Goal: Transaction & Acquisition: Book appointment/travel/reservation

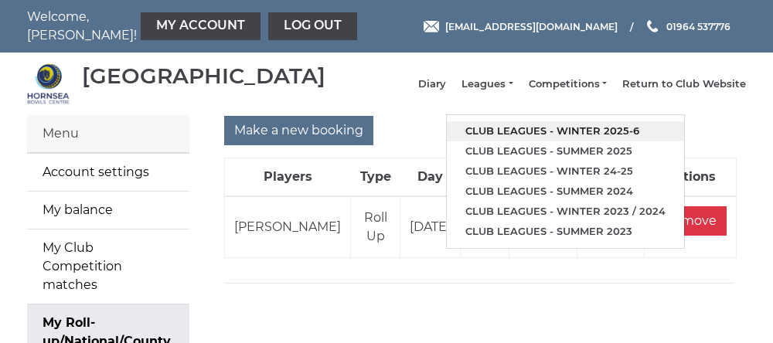
click at [495, 133] on link "Club leagues - Winter 2025-6" at bounding box center [565, 131] width 237 height 20
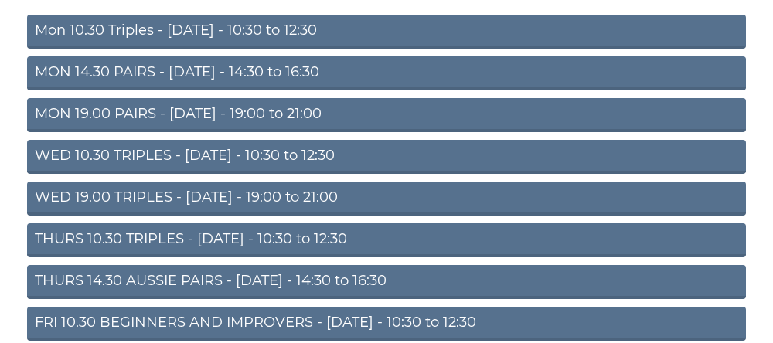
scroll to position [187, 0]
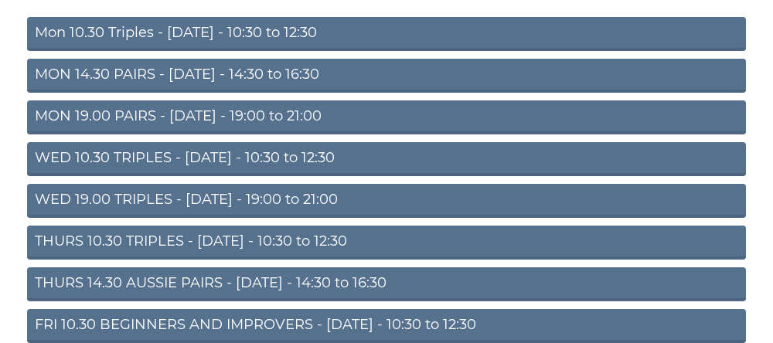
click at [177, 299] on link "THURS 14.30 AUSSIE PAIRS - [DATE] - 14:30 to 16:30" at bounding box center [386, 285] width 719 height 34
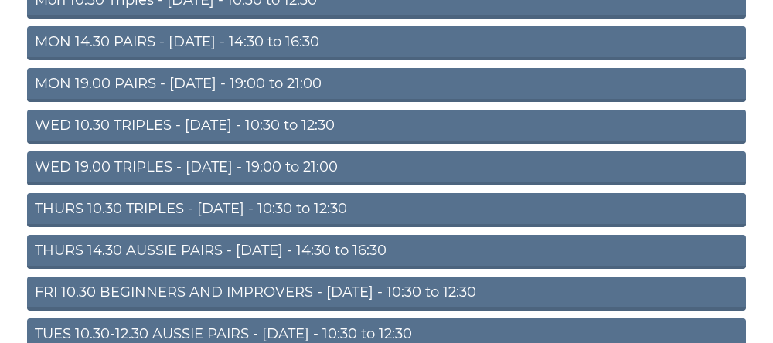
scroll to position [252, 0]
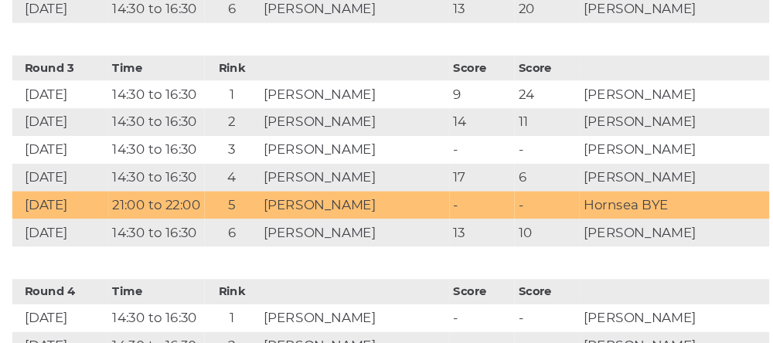
scroll to position [1204, 0]
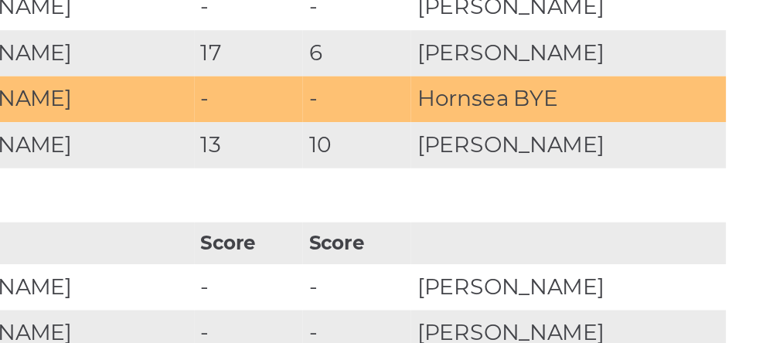
click at [619, 241] on td "Sandra Parker" at bounding box center [656, 230] width 180 height 26
click at [602, 244] on td "Sandra Parker" at bounding box center [656, 230] width 180 height 26
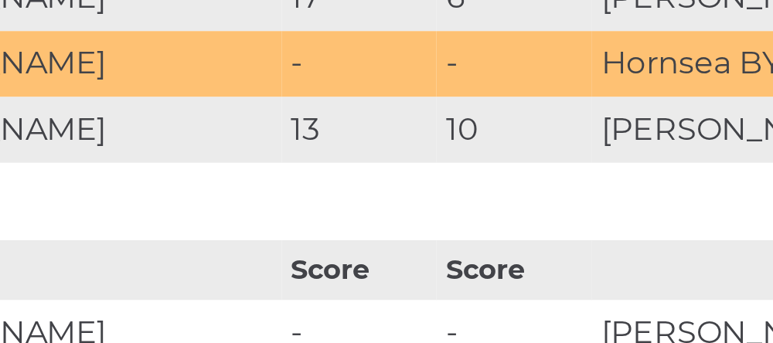
click at [532, 242] on td "10" at bounding box center [535, 230] width 62 height 26
click at [496, 244] on td "13" at bounding box center [473, 230] width 62 height 26
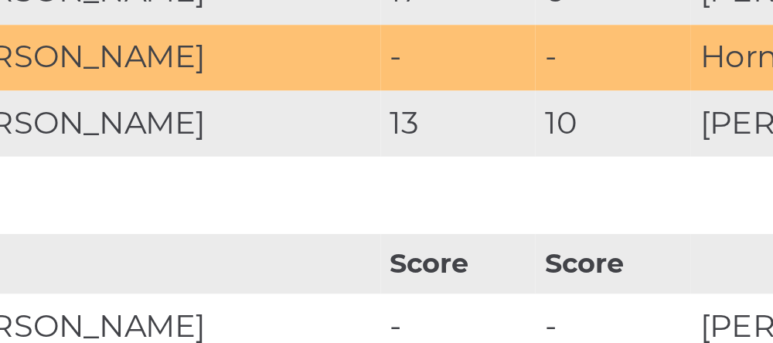
click at [494, 244] on td "13" at bounding box center [473, 230] width 62 height 26
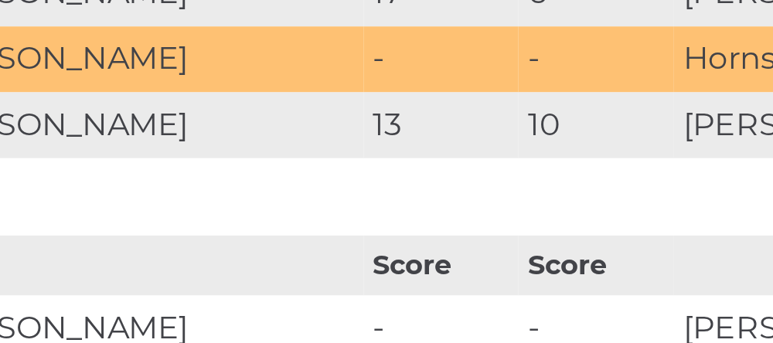
click at [498, 244] on td "13" at bounding box center [473, 230] width 62 height 26
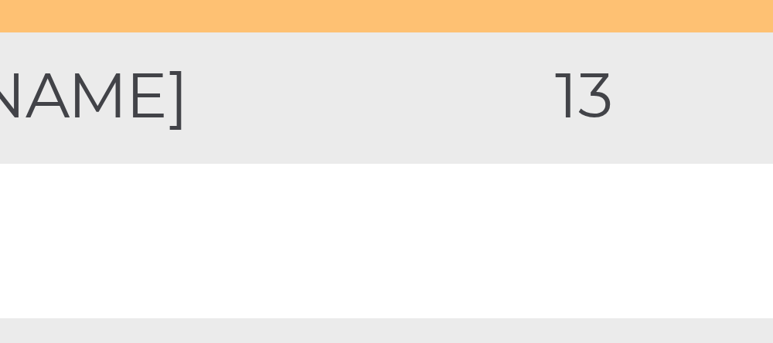
click at [436, 244] on td "[PERSON_NAME]" at bounding box center [352, 230] width 180 height 26
click at [437, 244] on td "[PERSON_NAME]" at bounding box center [352, 230] width 180 height 26
click at [435, 243] on td "[PERSON_NAME]" at bounding box center [352, 230] width 180 height 26
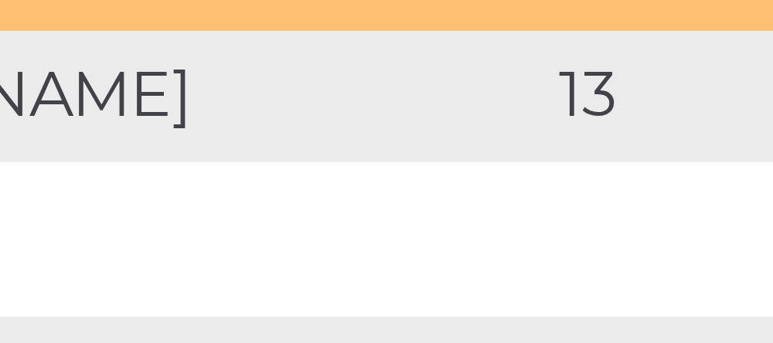
click at [435, 244] on td "[PERSON_NAME]" at bounding box center [352, 230] width 180 height 26
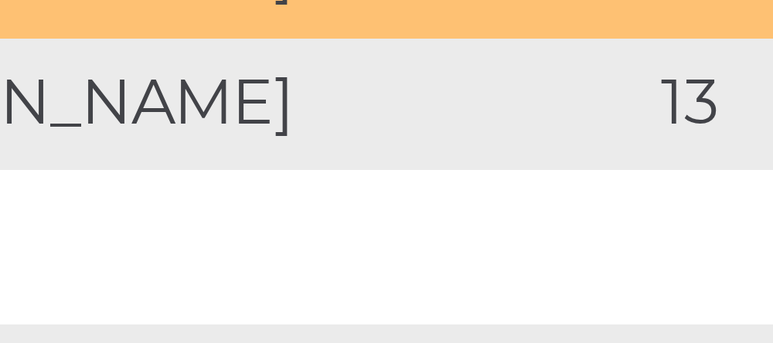
click at [413, 217] on td "[PERSON_NAME]" at bounding box center [352, 204] width 180 height 26
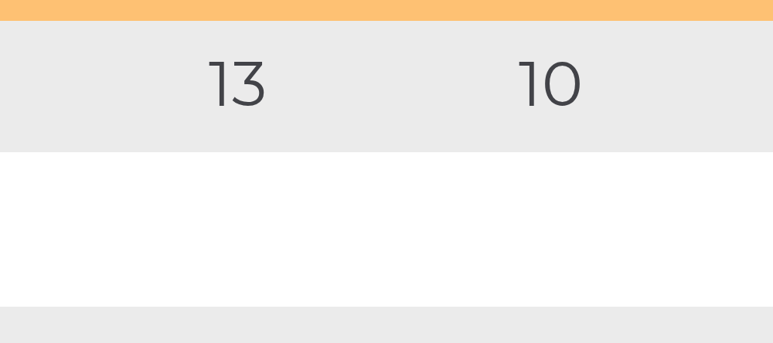
click at [504, 235] on td "13" at bounding box center [473, 230] width 62 height 26
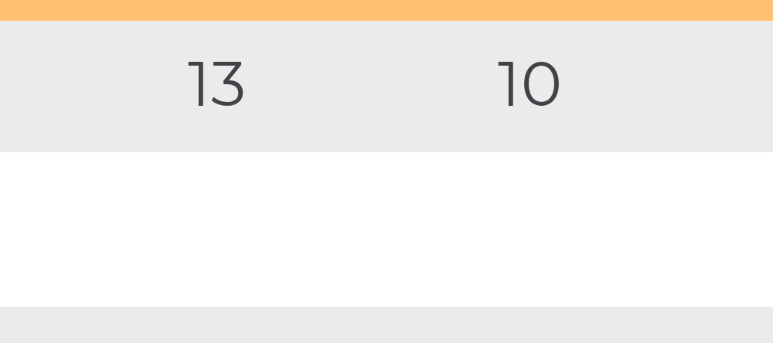
click at [504, 233] on td "13" at bounding box center [473, 230] width 62 height 26
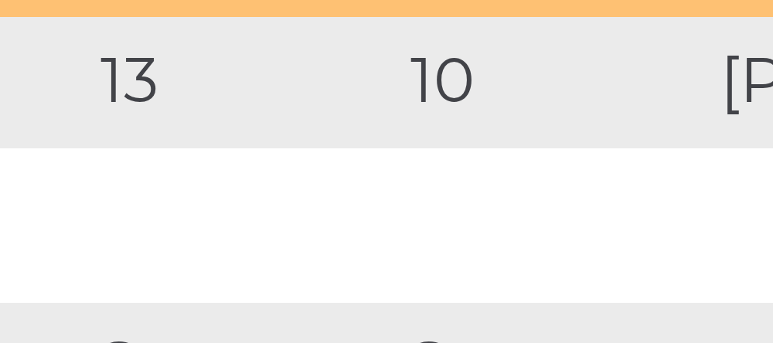
click at [504, 234] on td "13" at bounding box center [473, 230] width 62 height 26
click at [534, 234] on td "10" at bounding box center [535, 230] width 62 height 26
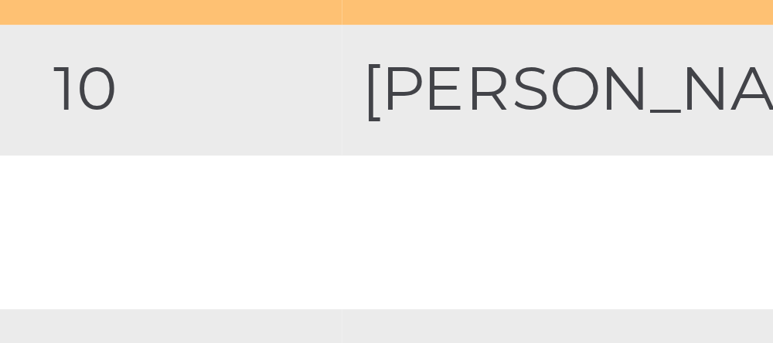
click at [566, 231] on td "10" at bounding box center [535, 230] width 62 height 26
click at [566, 234] on td "10" at bounding box center [535, 230] width 62 height 26
click at [566, 233] on td "10" at bounding box center [535, 230] width 62 height 26
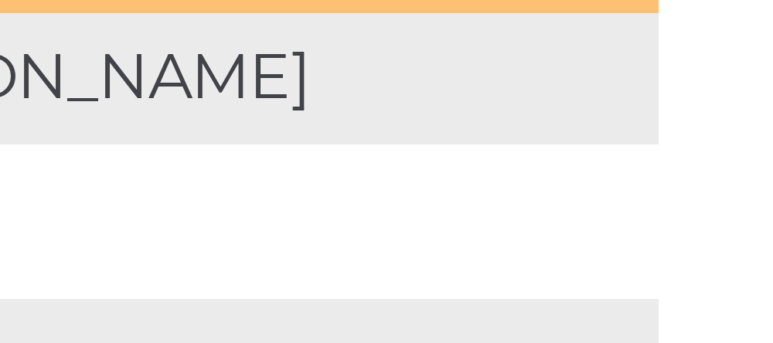
scroll to position [1210, 0]
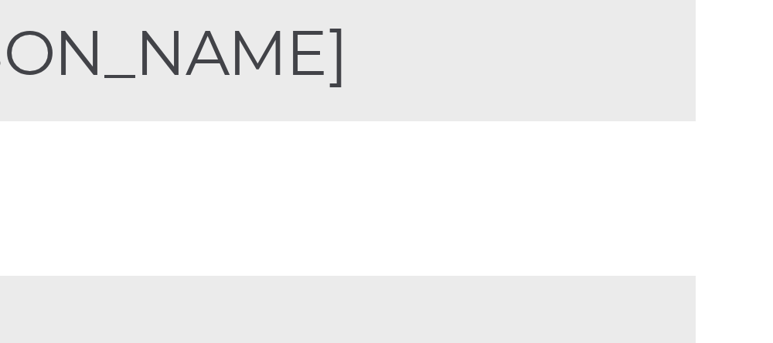
click at [708, 232] on td "[PERSON_NAME]" at bounding box center [656, 224] width 180 height 26
click at [709, 232] on td "[PERSON_NAME]" at bounding box center [656, 224] width 180 height 26
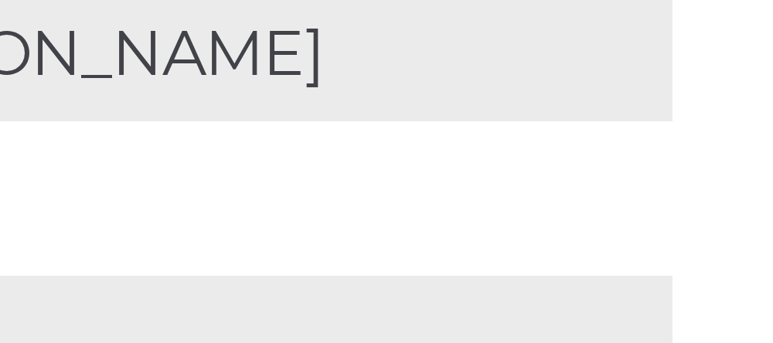
click at [713, 232] on td "[PERSON_NAME]" at bounding box center [656, 224] width 180 height 26
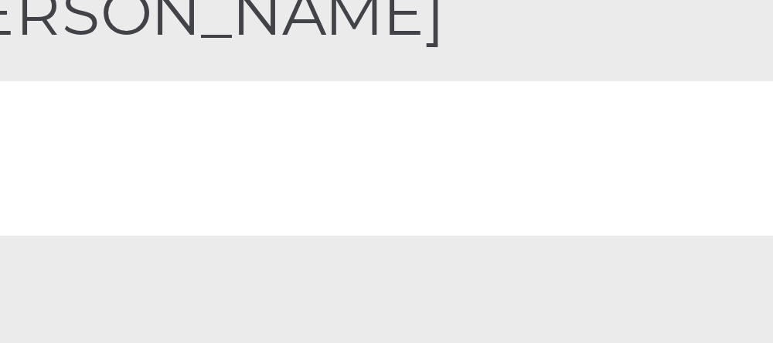
click at [691, 237] on td "[PERSON_NAME]" at bounding box center [656, 224] width 180 height 26
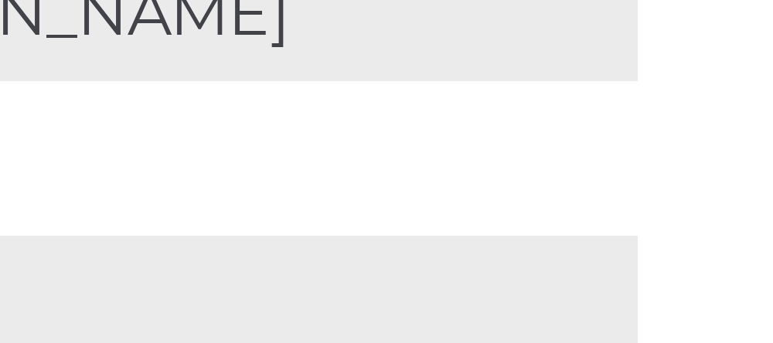
click at [739, 237] on td "[PERSON_NAME]" at bounding box center [656, 224] width 180 height 26
click at [717, 237] on td "[PERSON_NAME]" at bounding box center [656, 224] width 180 height 26
click at [722, 237] on td "[PERSON_NAME]" at bounding box center [656, 224] width 180 height 26
click at [720, 237] on td "Sandra Parker" at bounding box center [656, 224] width 180 height 26
click at [721, 237] on td "Sandra Parker" at bounding box center [656, 224] width 180 height 26
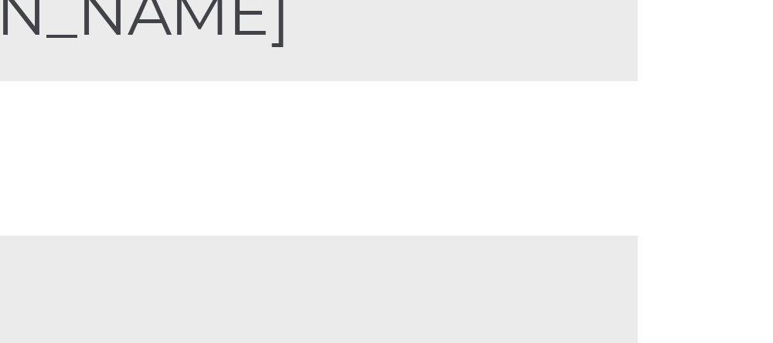
click at [726, 237] on td "Sandra Parker" at bounding box center [656, 224] width 180 height 26
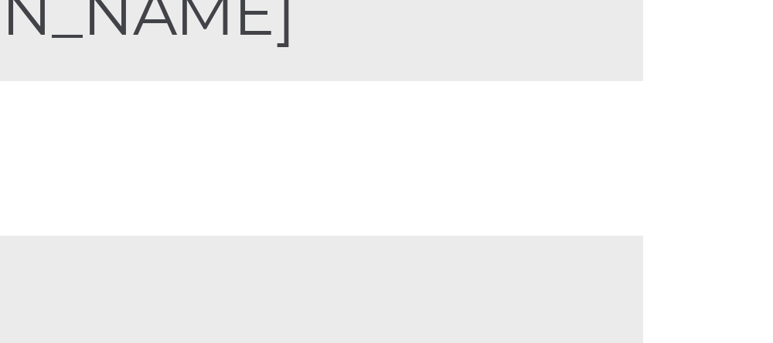
click at [722, 237] on td "Sandra Parker" at bounding box center [656, 224] width 180 height 26
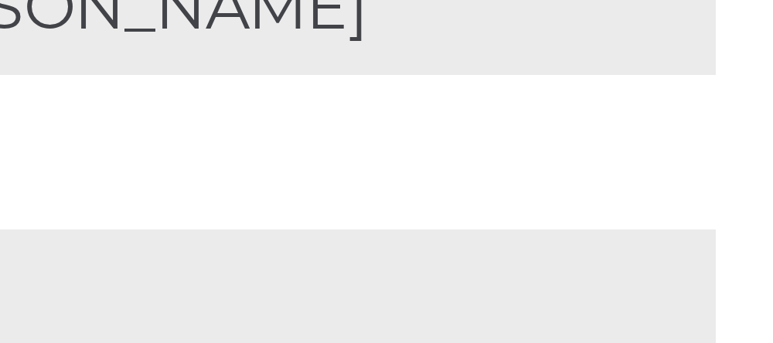
click at [705, 237] on td "Sandra Parker" at bounding box center [656, 224] width 180 height 26
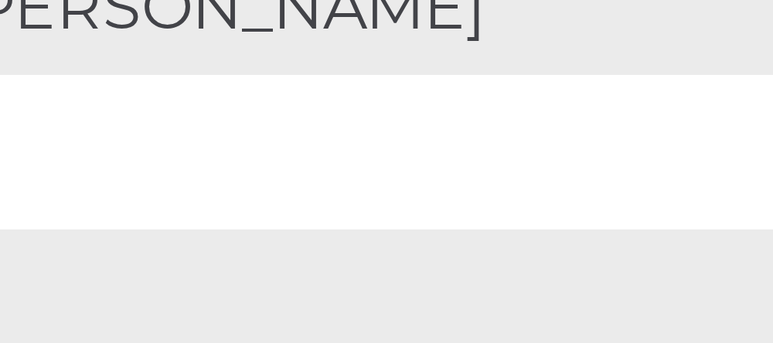
click at [682, 237] on td "Sandra Parker" at bounding box center [656, 224] width 180 height 26
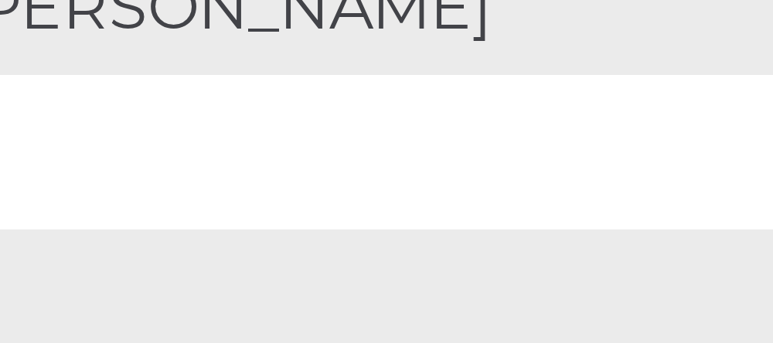
click at [678, 237] on td "Sandra Parker" at bounding box center [656, 224] width 180 height 26
click at [681, 237] on td "Sandra Parker" at bounding box center [656, 224] width 180 height 26
click at [667, 237] on td "Sandra Parker" at bounding box center [656, 224] width 180 height 26
click at [681, 237] on td "Sandra Parker" at bounding box center [656, 224] width 180 height 26
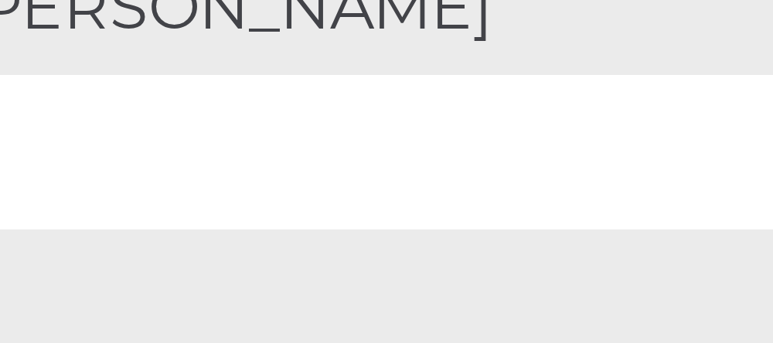
click at [684, 237] on td "Sandra Parker" at bounding box center [656, 224] width 180 height 26
click at [680, 237] on td "Sandra Parker" at bounding box center [656, 224] width 180 height 26
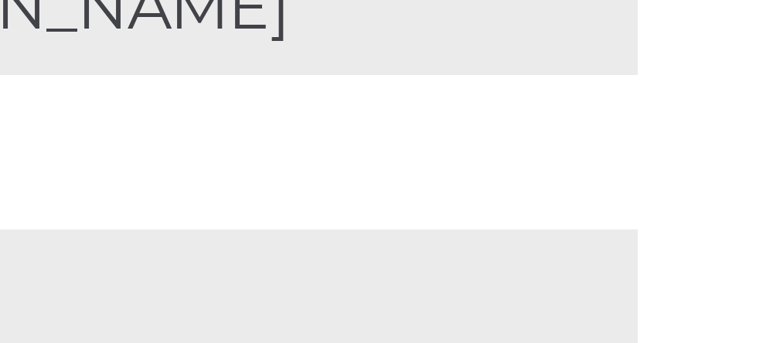
click at [722, 237] on td "[PERSON_NAME]" at bounding box center [656, 224] width 180 height 26
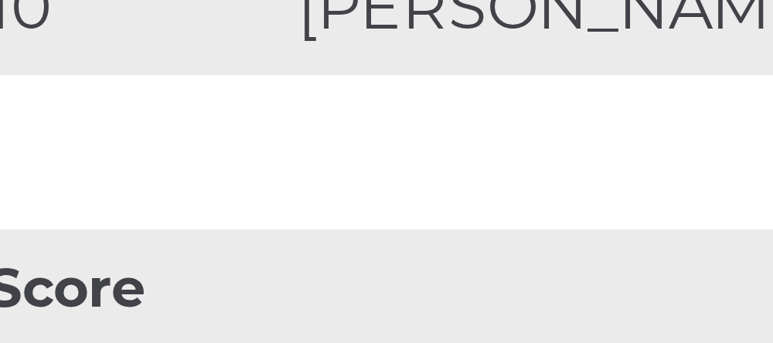
click at [566, 237] on td "10" at bounding box center [535, 224] width 62 height 26
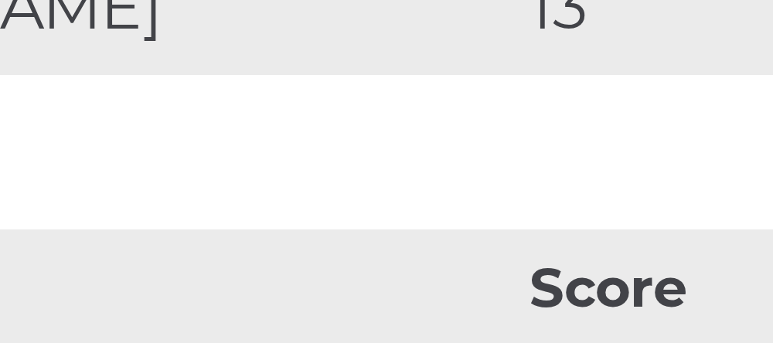
click at [442, 237] on td "[PERSON_NAME]" at bounding box center [352, 224] width 180 height 26
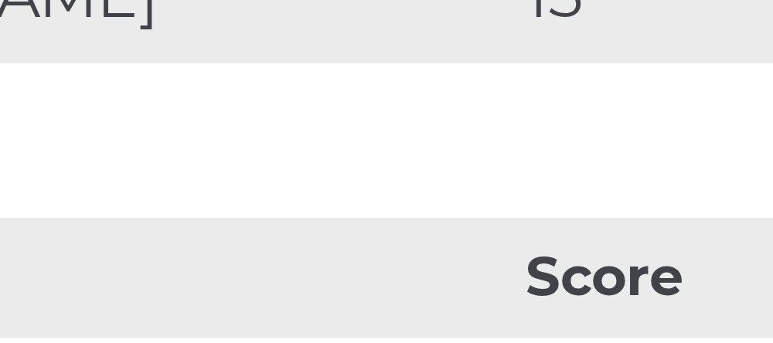
click at [441, 237] on td "[PERSON_NAME]" at bounding box center [352, 224] width 180 height 26
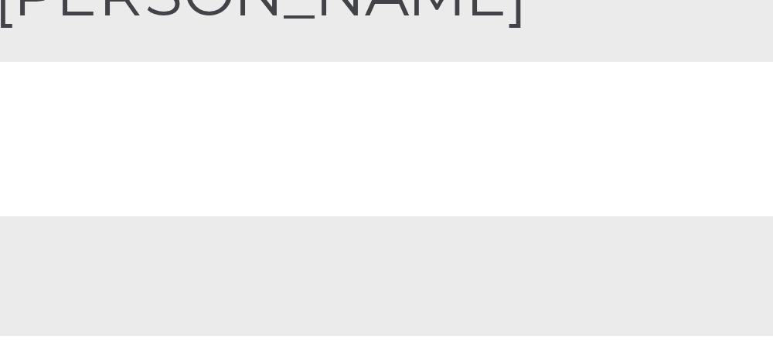
click at [669, 237] on td "[PERSON_NAME]" at bounding box center [656, 224] width 180 height 26
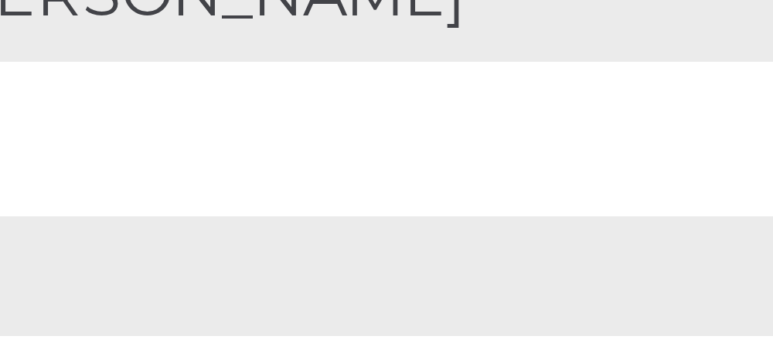
click at [694, 237] on td "[PERSON_NAME]" at bounding box center [656, 224] width 180 height 26
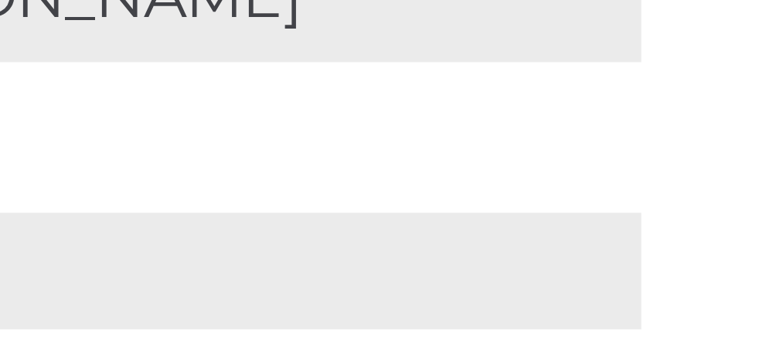
click at [725, 237] on td "[PERSON_NAME]" at bounding box center [656, 224] width 180 height 26
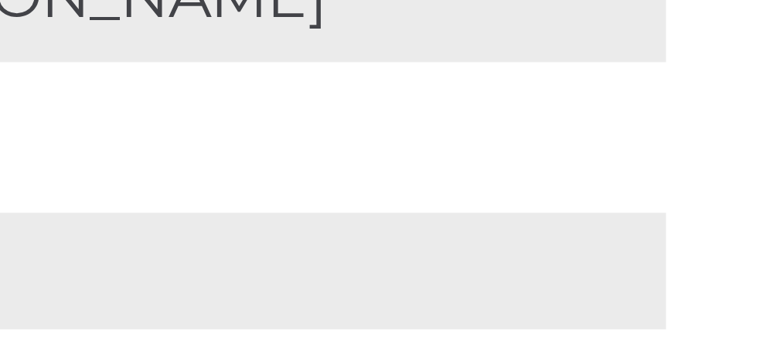
click at [715, 237] on td "[PERSON_NAME]" at bounding box center [656, 224] width 180 height 26
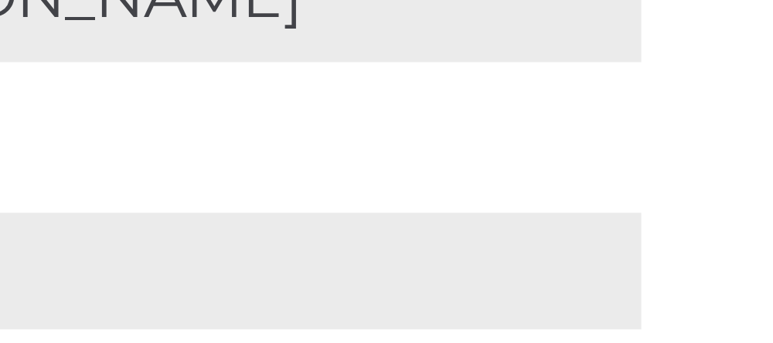
click at [726, 237] on td "[PERSON_NAME]" at bounding box center [656, 224] width 180 height 26
click at [722, 237] on td "[PERSON_NAME]" at bounding box center [656, 224] width 180 height 26
click at [721, 237] on td "[PERSON_NAME]" at bounding box center [656, 224] width 180 height 26
click at [720, 237] on td "[PERSON_NAME]" at bounding box center [656, 224] width 180 height 26
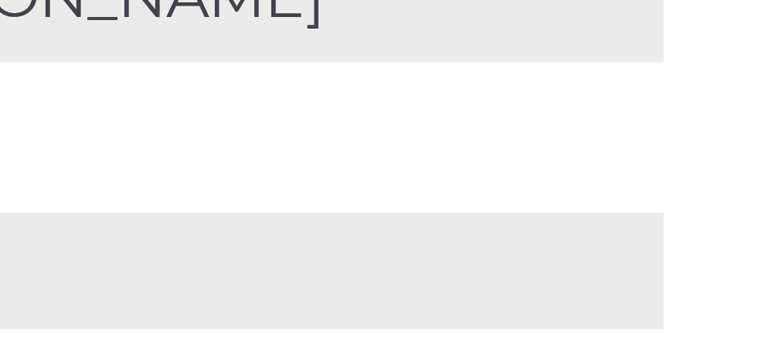
click at [714, 237] on td "[PERSON_NAME]" at bounding box center [656, 224] width 180 height 26
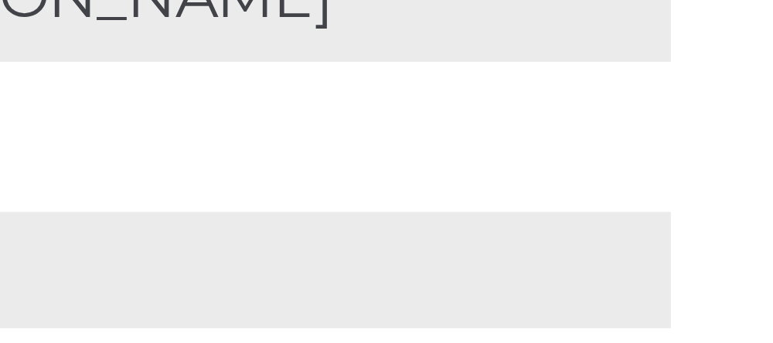
click at [715, 237] on td "[PERSON_NAME]" at bounding box center [656, 224] width 180 height 26
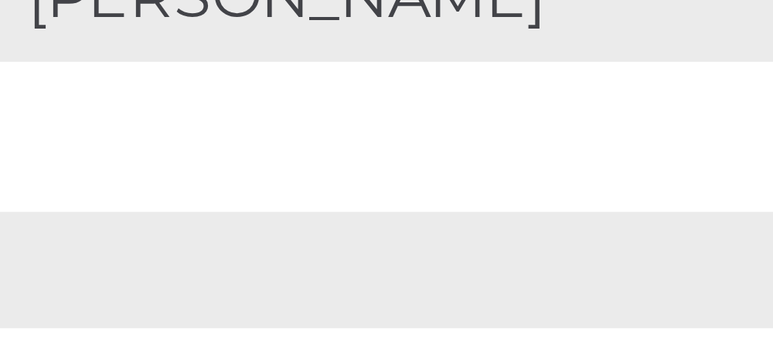
click at [670, 237] on td "[PERSON_NAME]" at bounding box center [656, 224] width 180 height 26
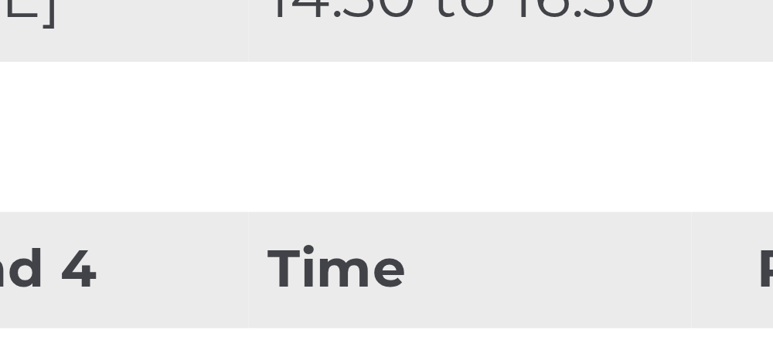
click at [165, 237] on td "14:30 to 16:30" at bounding box center [163, 224] width 91 height 26
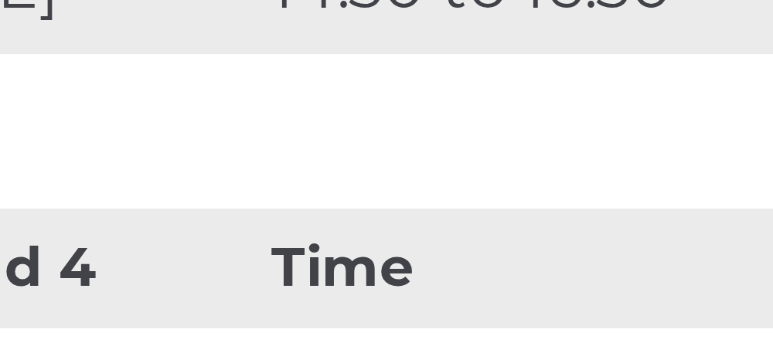
click at [172, 237] on td "14:30 to 16:30" at bounding box center [163, 224] width 91 height 26
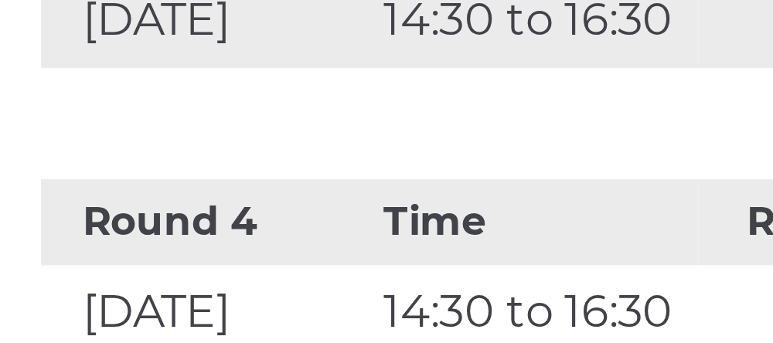
click at [157, 237] on td "14:30 to 16:30" at bounding box center [163, 224] width 91 height 26
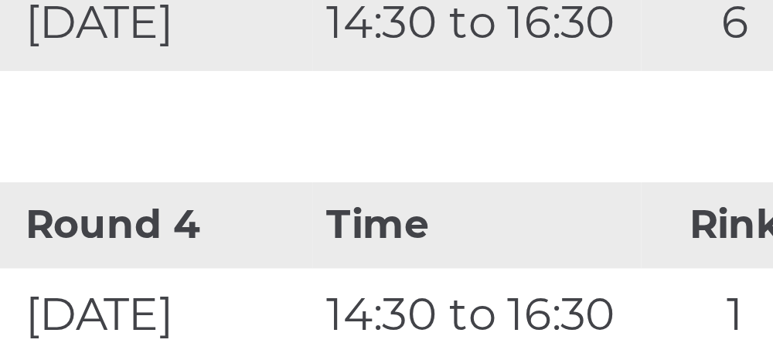
click at [176, 237] on td "14:30 to 16:30" at bounding box center [163, 224] width 91 height 26
click at [172, 237] on td "14:30 to 16:30" at bounding box center [163, 224] width 91 height 26
click at [169, 237] on td "14:30 to 16:30" at bounding box center [163, 224] width 91 height 26
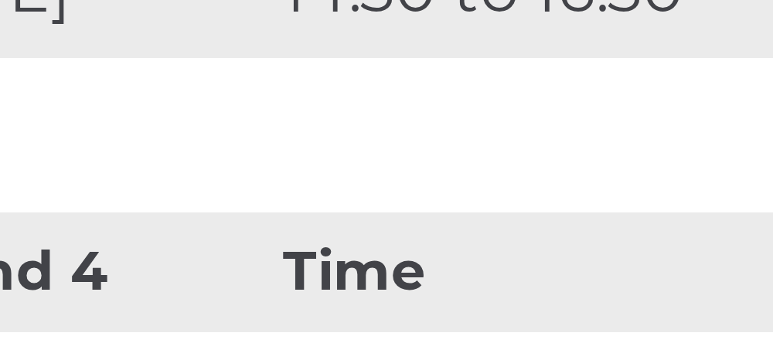
click at [169, 237] on td "14:30 to 16:30" at bounding box center [163, 224] width 91 height 26
click at [170, 237] on td "14:30 to 16:30" at bounding box center [163, 224] width 91 height 26
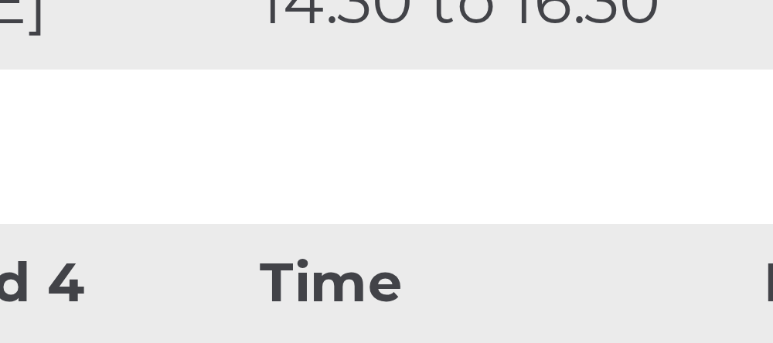
click at [181, 237] on td "14:30 to 16:30" at bounding box center [163, 224] width 91 height 26
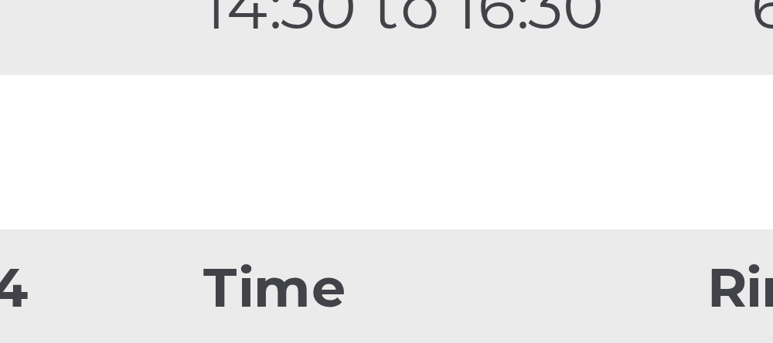
click at [189, 237] on td "14:30 to 16:30" at bounding box center [163, 224] width 91 height 26
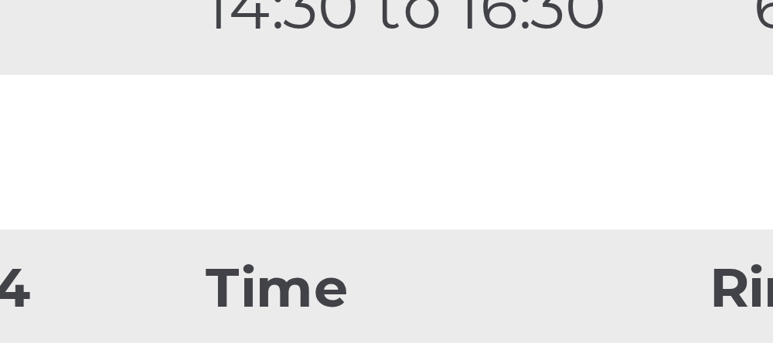
click at [183, 237] on td "14:30 to 16:30" at bounding box center [163, 224] width 91 height 26
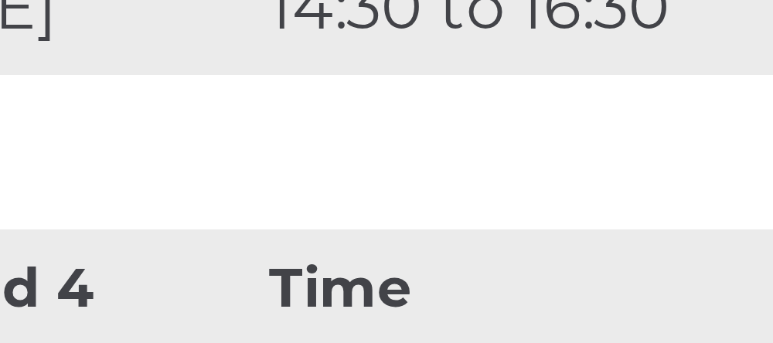
click at [170, 237] on td "14:30 to 16:30" at bounding box center [163, 224] width 91 height 26
click at [173, 237] on td "14:30 to 16:30" at bounding box center [163, 224] width 91 height 26
click at [171, 237] on td "14:30 to 16:30" at bounding box center [163, 224] width 91 height 26
click at [169, 237] on td "14:30 to 16:30" at bounding box center [163, 224] width 91 height 26
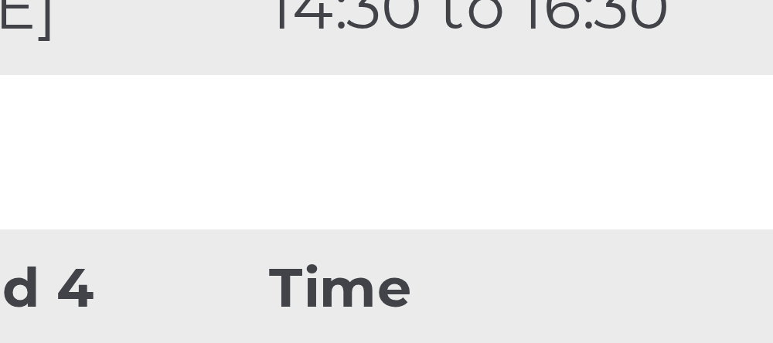
click at [171, 237] on td "14:30 to 16:30" at bounding box center [163, 224] width 91 height 26
click at [170, 237] on td "14:30 to 16:30" at bounding box center [163, 224] width 91 height 26
click at [171, 237] on td "14:30 to 16:30" at bounding box center [163, 224] width 91 height 26
click at [170, 237] on td "14:30 to 16:30" at bounding box center [163, 224] width 91 height 26
click at [159, 237] on td "14:30 to 16:30" at bounding box center [163, 224] width 91 height 26
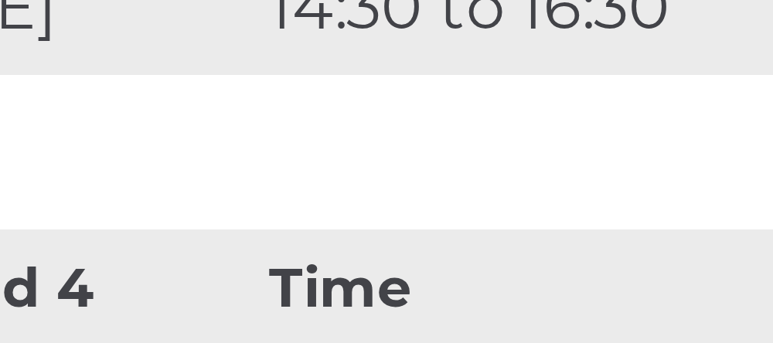
click at [170, 237] on td "14:30 to 16:30" at bounding box center [163, 224] width 91 height 26
click at [172, 237] on td "14:30 to 16:30" at bounding box center [163, 224] width 91 height 26
click at [171, 237] on td "14:30 to 16:30" at bounding box center [163, 224] width 91 height 26
click at [169, 237] on td "14:30 to 16:30" at bounding box center [163, 224] width 91 height 26
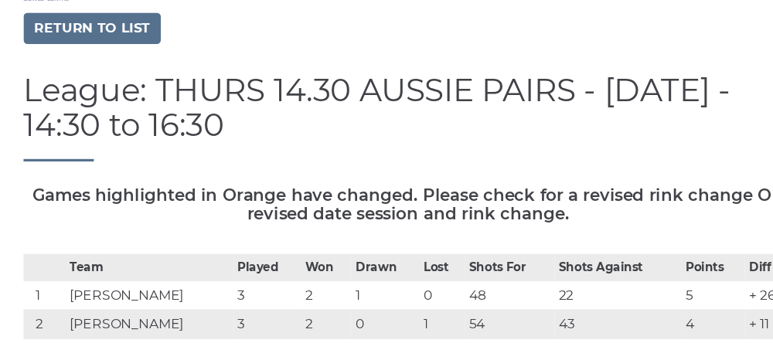
scroll to position [101, 0]
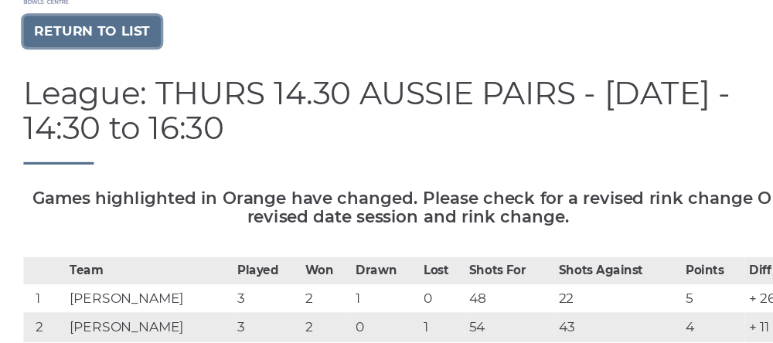
click at [83, 44] on link "Return to list" at bounding box center [91, 29] width 128 height 29
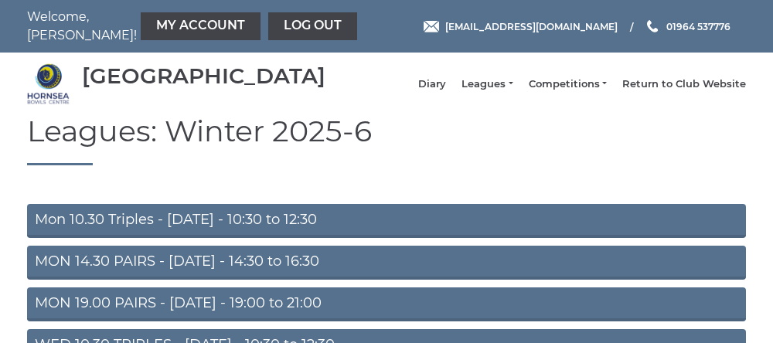
click at [155, 30] on link "My Account" at bounding box center [201, 26] width 120 height 28
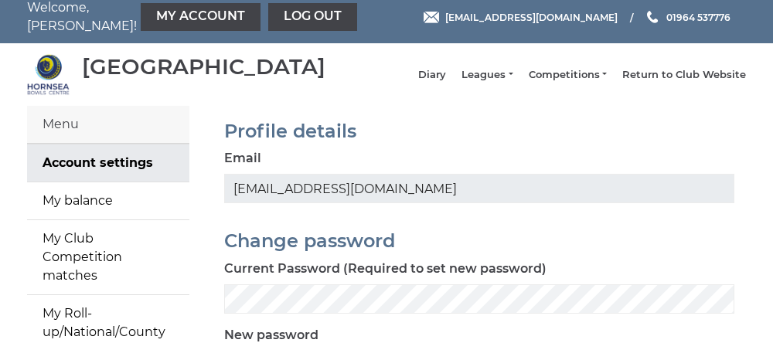
scroll to position [9, 0]
click at [74, 340] on link "My Roll-up/National/County matches" at bounding box center [108, 332] width 162 height 74
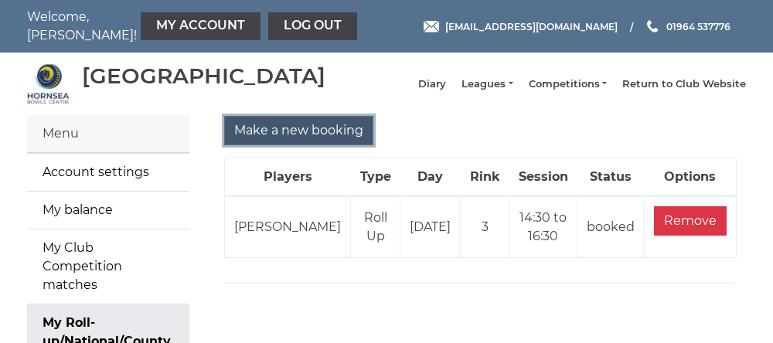
click at [239, 142] on input "Make a new booking" at bounding box center [298, 130] width 149 height 29
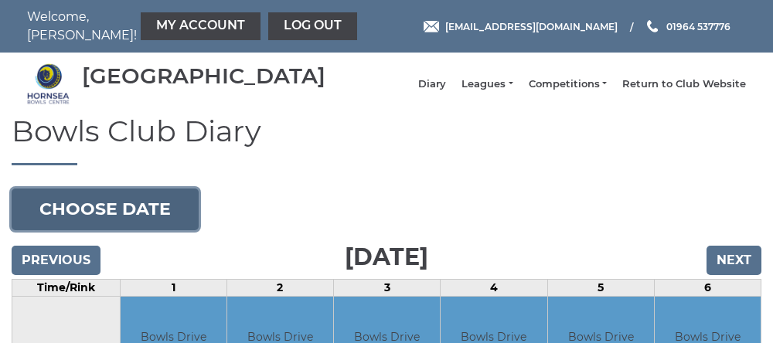
click at [67, 219] on button "Choose date" at bounding box center [105, 210] width 187 height 42
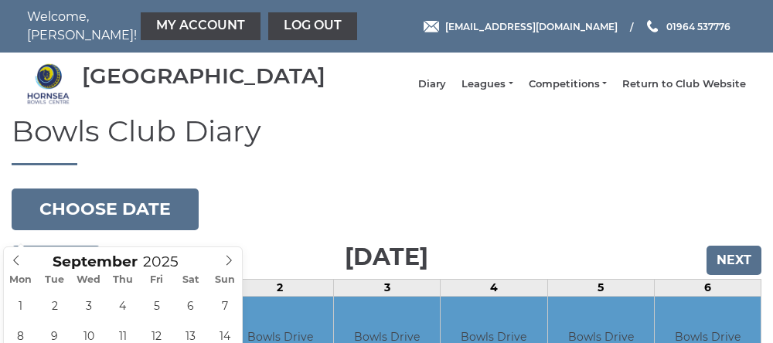
click at [224, 262] on icon at bounding box center [229, 260] width 11 height 11
click at [6, 261] on span at bounding box center [17, 258] width 26 height 22
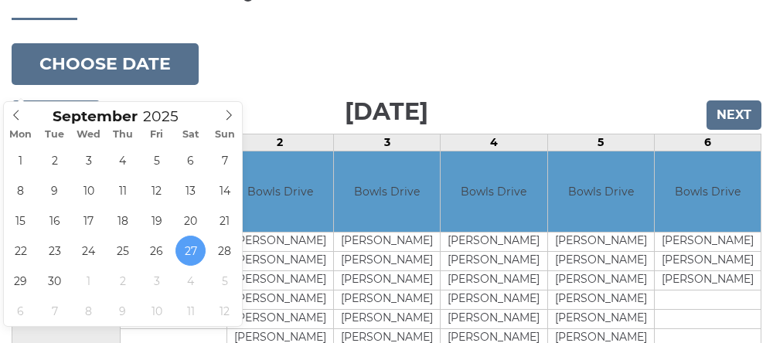
scroll to position [152, 0]
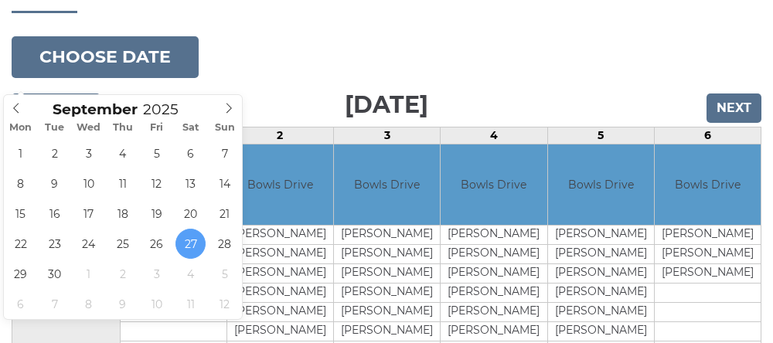
type input "2025-09-30"
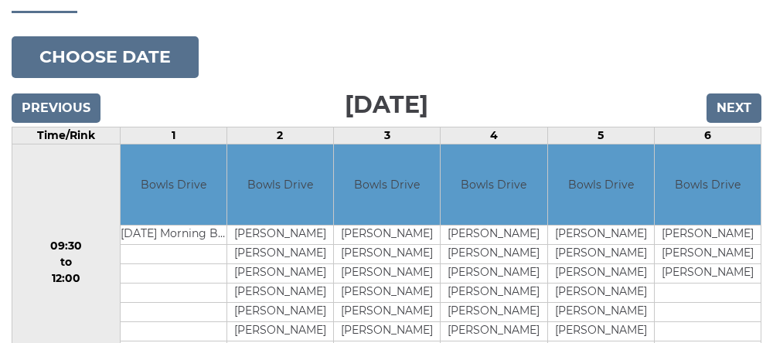
scroll to position [217, 0]
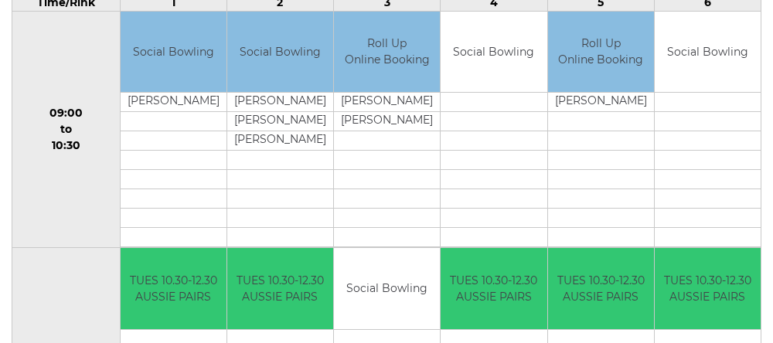
click at [53, 222] on td "09:00 to 10:30" at bounding box center [66, 129] width 108 height 237
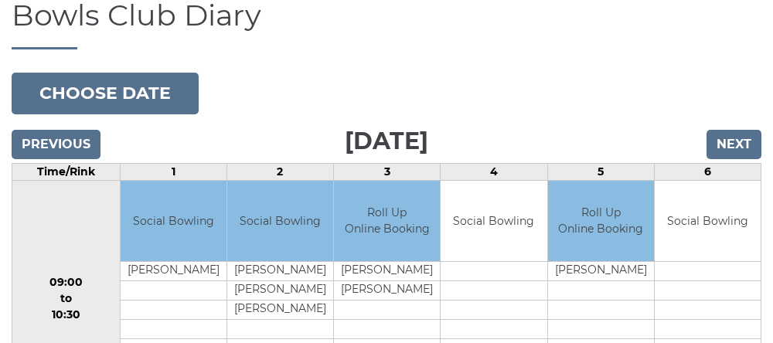
scroll to position [115, 0]
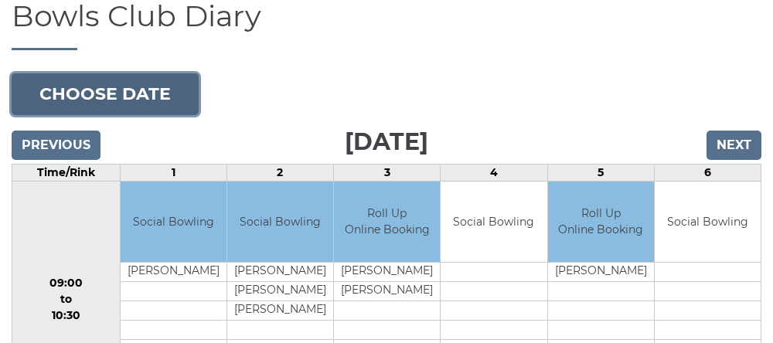
click at [123, 106] on button "Choose date" at bounding box center [105, 94] width 187 height 42
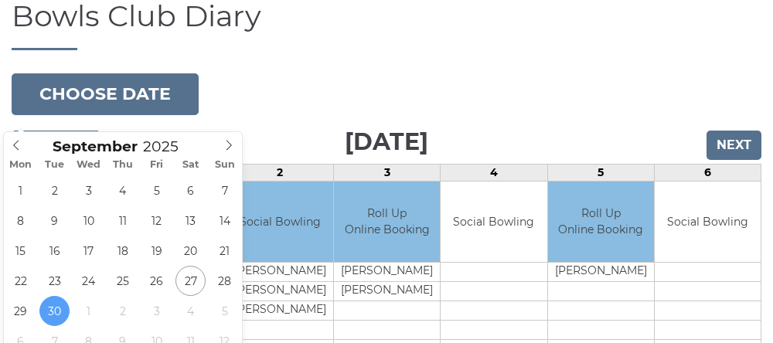
click at [223, 146] on span at bounding box center [230, 143] width 26 height 22
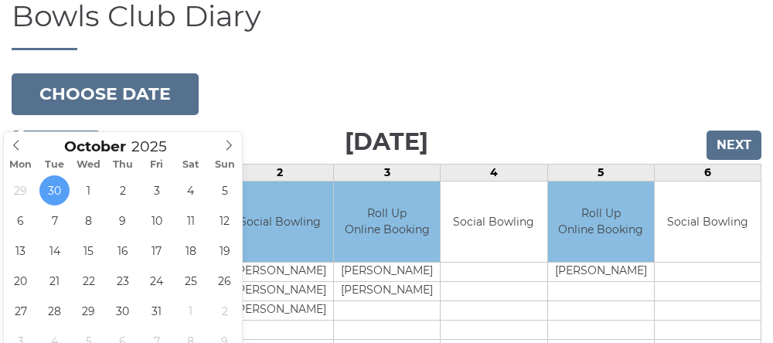
type input "2025-10-01"
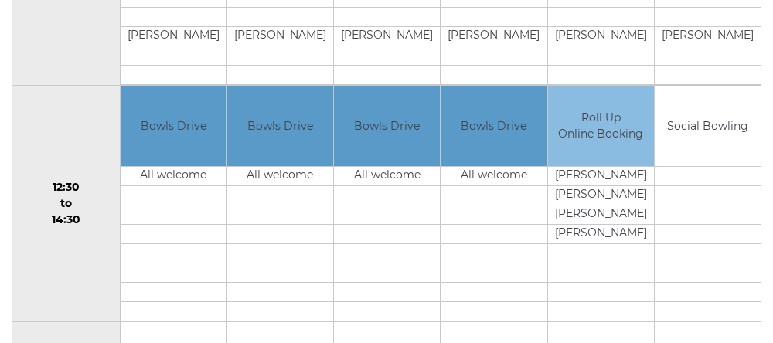
scroll to position [685, 0]
click at [392, 167] on td "Bowls Drive" at bounding box center [387, 126] width 106 height 81
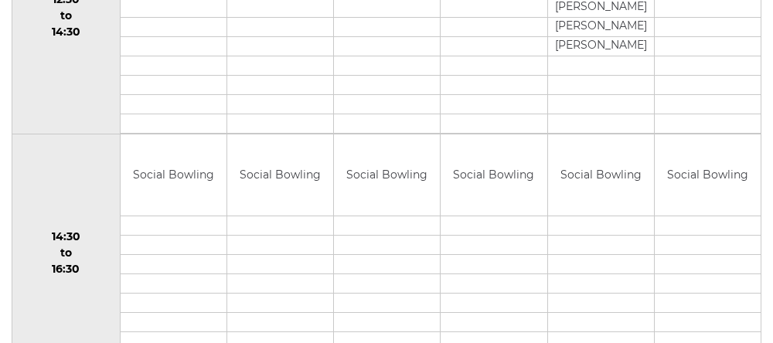
scroll to position [877, 0]
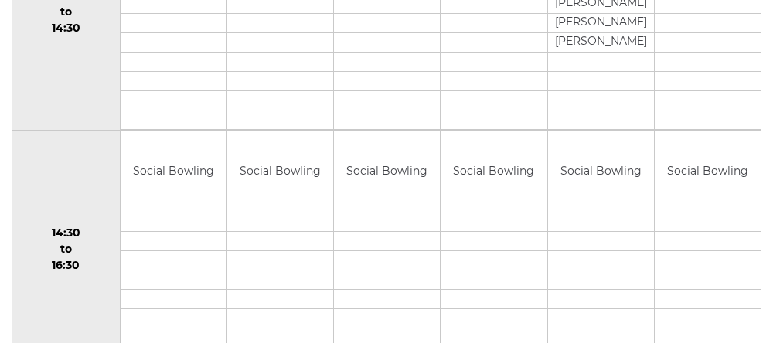
click at [0, 0] on div "Book slot" at bounding box center [0, 0] width 0 height 0
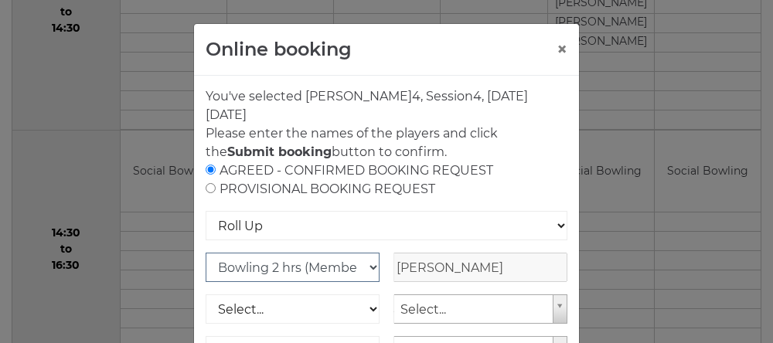
click at [364, 270] on select "Club Competition (Member) National (Member) Bowling 1.5 hrs (Member) Junior (Up…" at bounding box center [293, 267] width 174 height 29
select select "1_48"
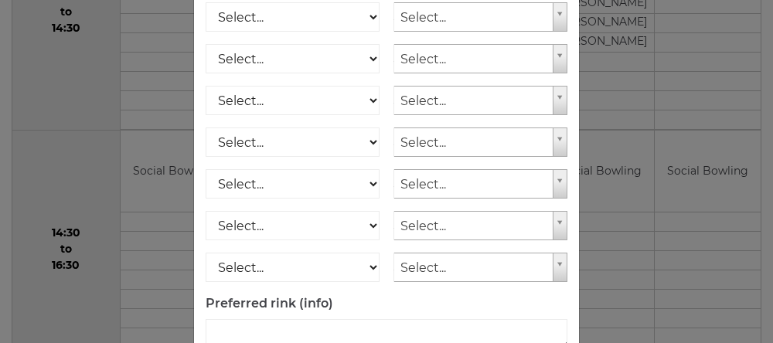
scroll to position [294, 0]
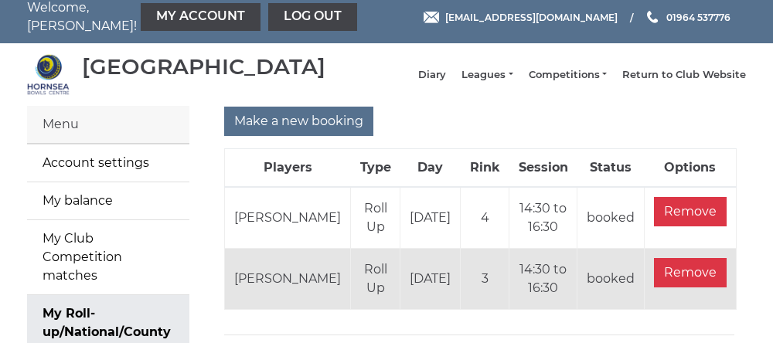
scroll to position [14, 0]
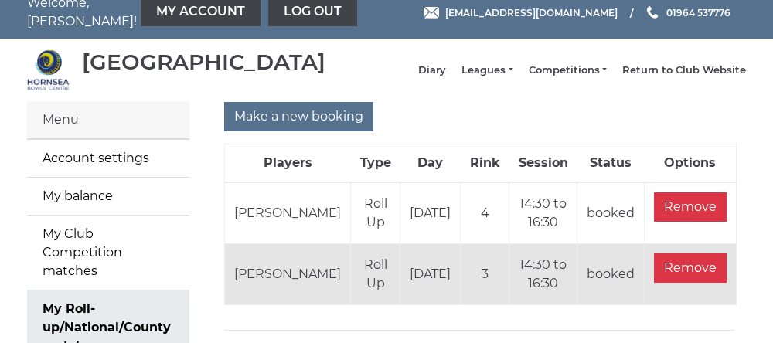
click at [401, 301] on td "[DATE]" at bounding box center [431, 274] width 60 height 61
click at [418, 300] on td "[DATE]" at bounding box center [431, 274] width 60 height 61
click at [411, 299] on td "[DATE]" at bounding box center [431, 274] width 60 height 61
click at [420, 301] on td "[DATE]" at bounding box center [431, 274] width 60 height 61
click at [416, 295] on td "[DATE]" at bounding box center [431, 274] width 60 height 61
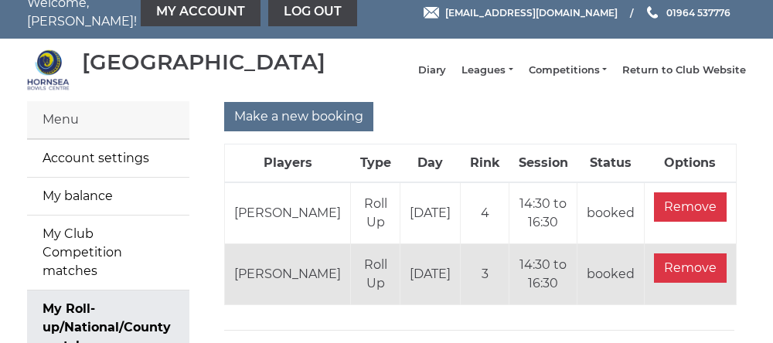
click at [422, 299] on td "[DATE]" at bounding box center [431, 274] width 60 height 61
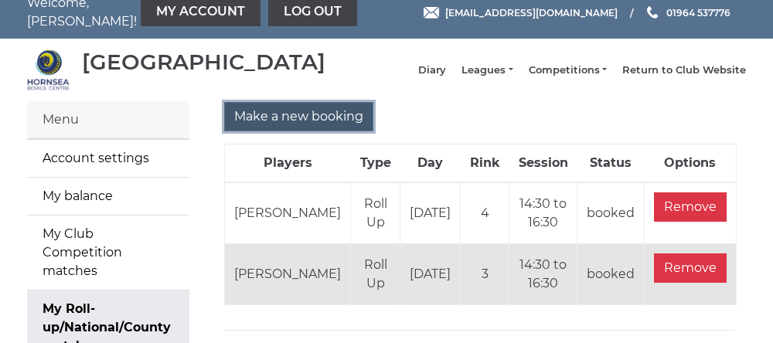
click at [280, 129] on input "Make a new booking" at bounding box center [298, 116] width 149 height 29
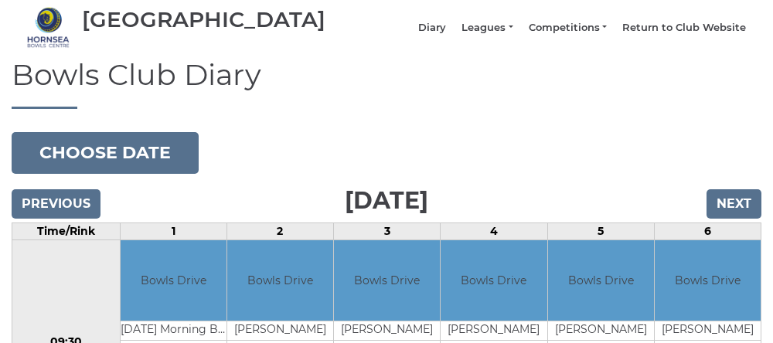
scroll to position [56, 0]
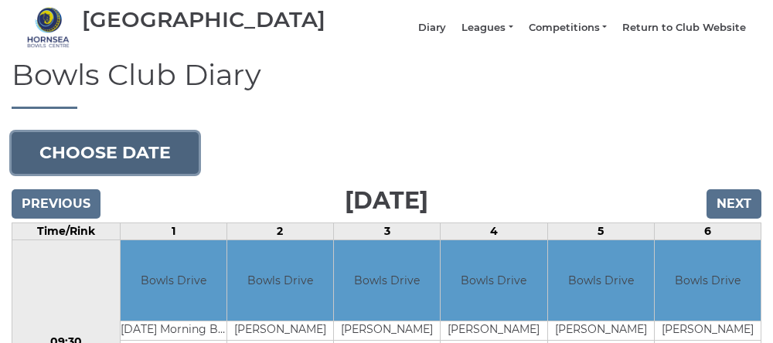
click at [102, 166] on button "Choose date" at bounding box center [105, 153] width 187 height 42
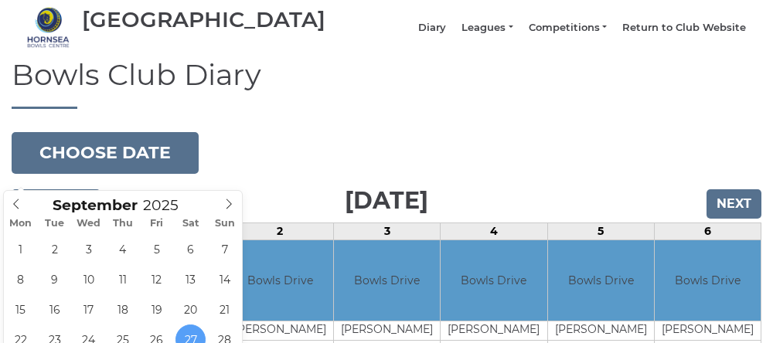
click at [225, 205] on icon at bounding box center [229, 204] width 11 height 11
